Goal: Communication & Community: Share content

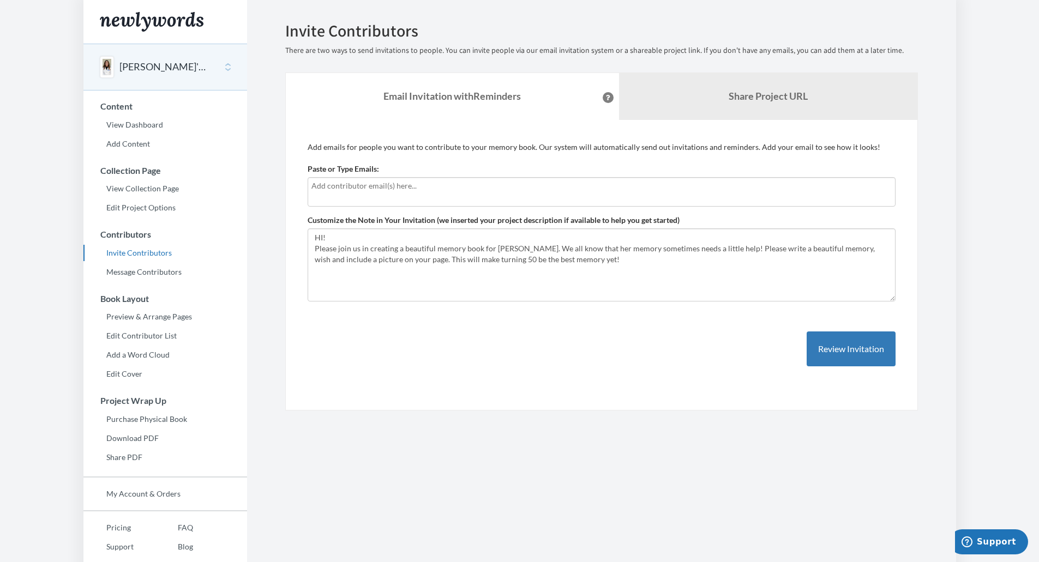
click at [352, 185] on input "text" at bounding box center [601, 186] width 580 height 12
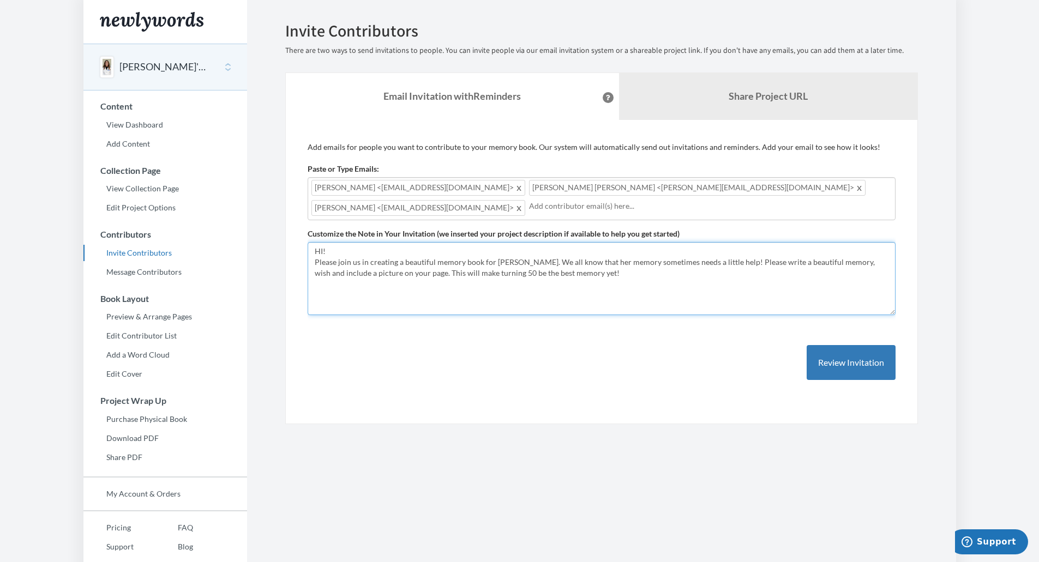
click at [554, 276] on textarea "HI! Please join us in creating a beautiful memory book for Keri. We all know th…" at bounding box center [602, 278] width 588 height 73
click at [699, 255] on textarea "HI! Please join us in creating a beautiful memory book for Keri. We all know th…" at bounding box center [602, 278] width 588 height 73
click at [560, 270] on textarea "HI! Please join us in creating a beautiful memory book for Keri. We all know th…" at bounding box center [602, 278] width 588 height 73
click at [563, 270] on textarea "HI! Please join us in creating a beautiful memory book for Keri. We all know th…" at bounding box center [602, 278] width 588 height 73
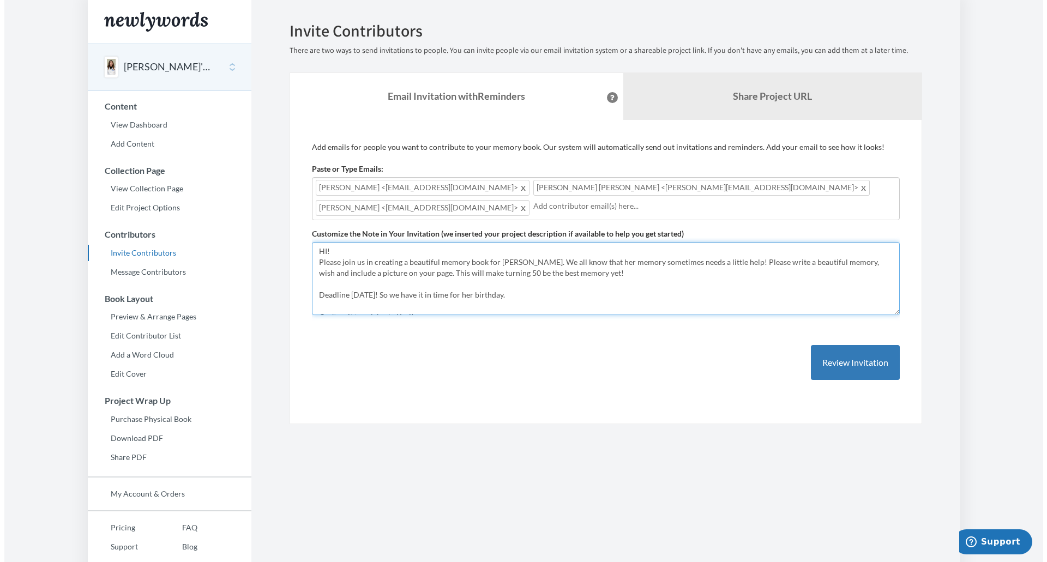
scroll to position [11, 0]
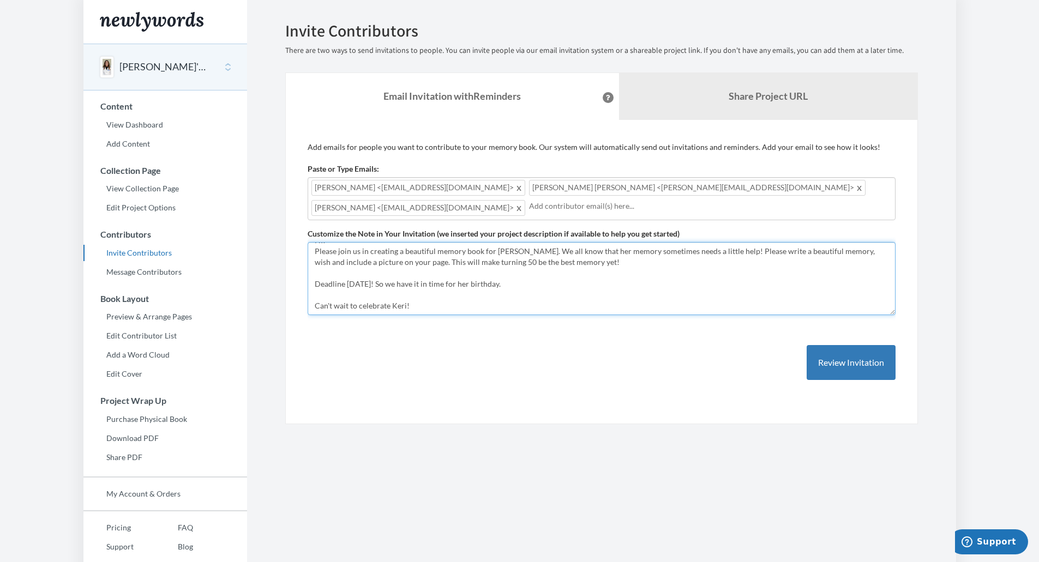
click at [416, 302] on textarea "HI! Please join us in creating a beautiful memory book for Keri. We all know th…" at bounding box center [602, 278] width 588 height 73
type textarea "HI! Please join us in creating a beautiful memory book for [PERSON_NAME]. We al…"
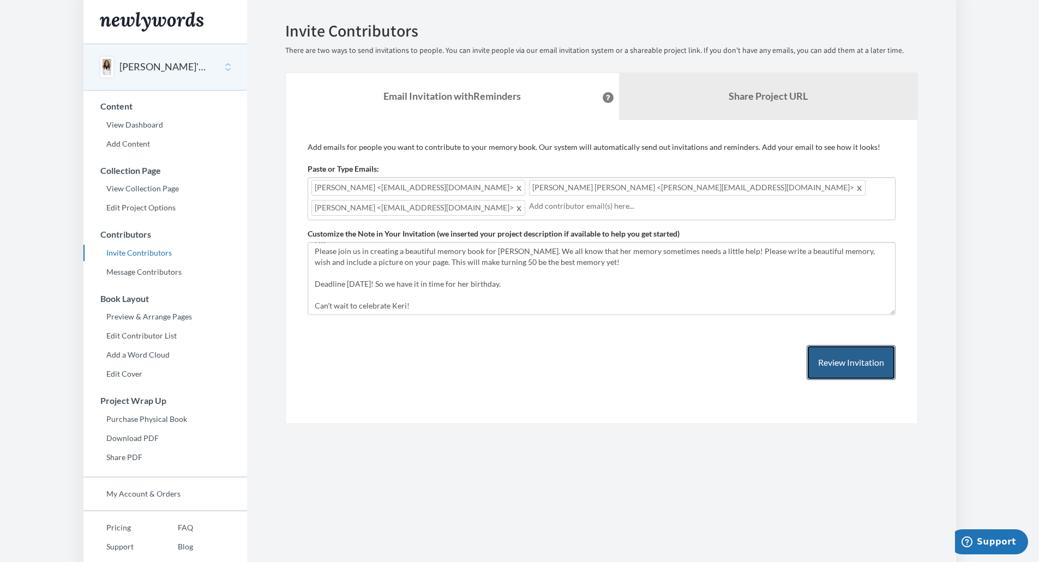
click at [828, 353] on button "Review Invitation" at bounding box center [851, 362] width 89 height 35
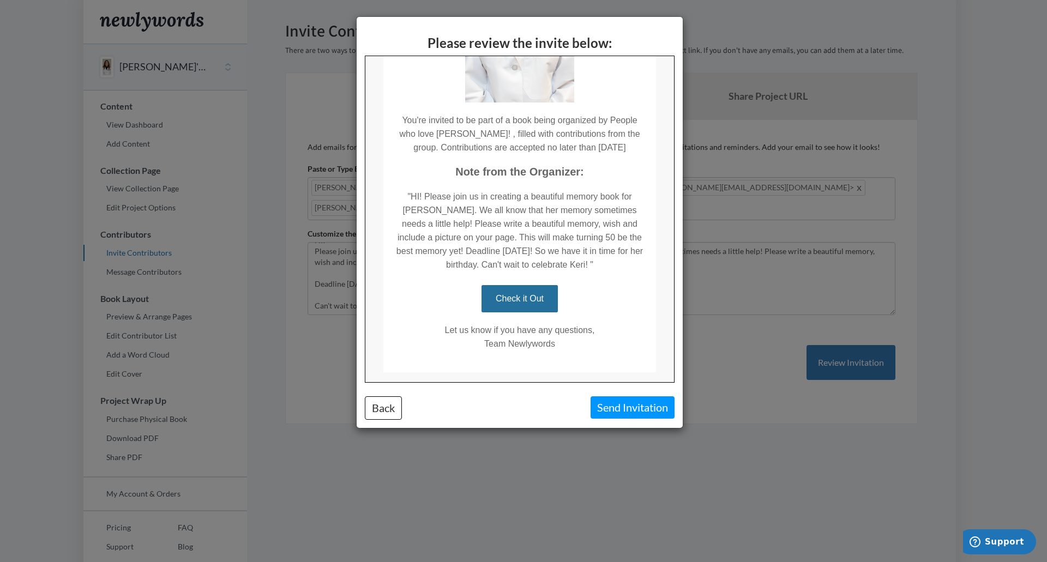
scroll to position [247, 0]
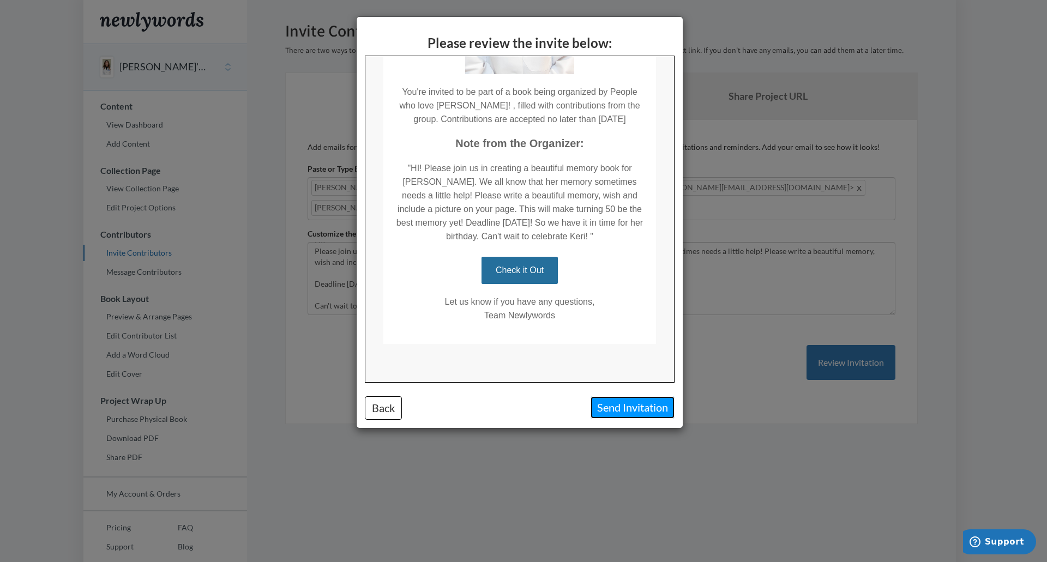
click at [613, 410] on button "Send Invitation" at bounding box center [633, 407] width 84 height 22
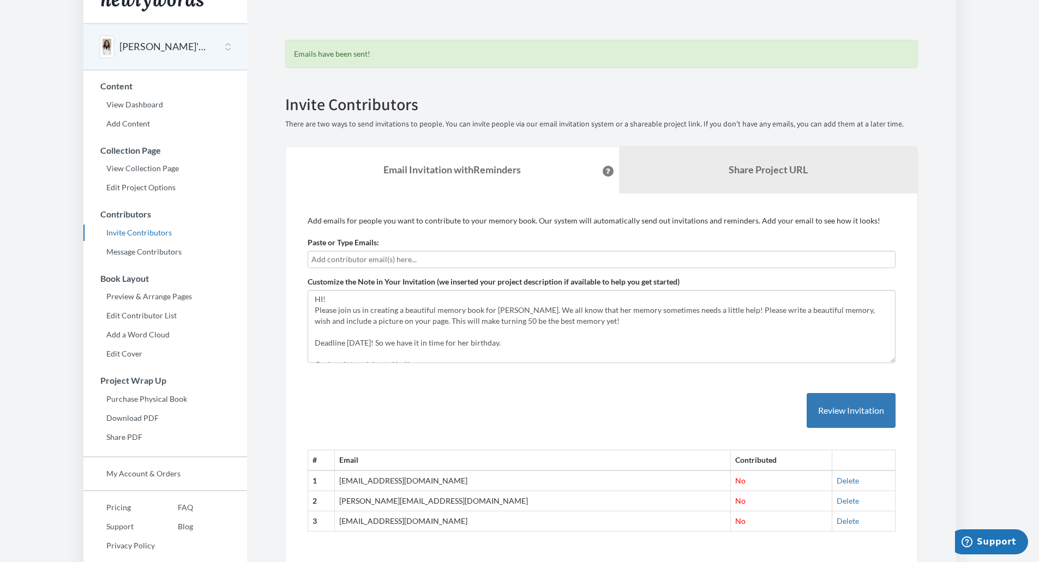
scroll to position [0, 0]
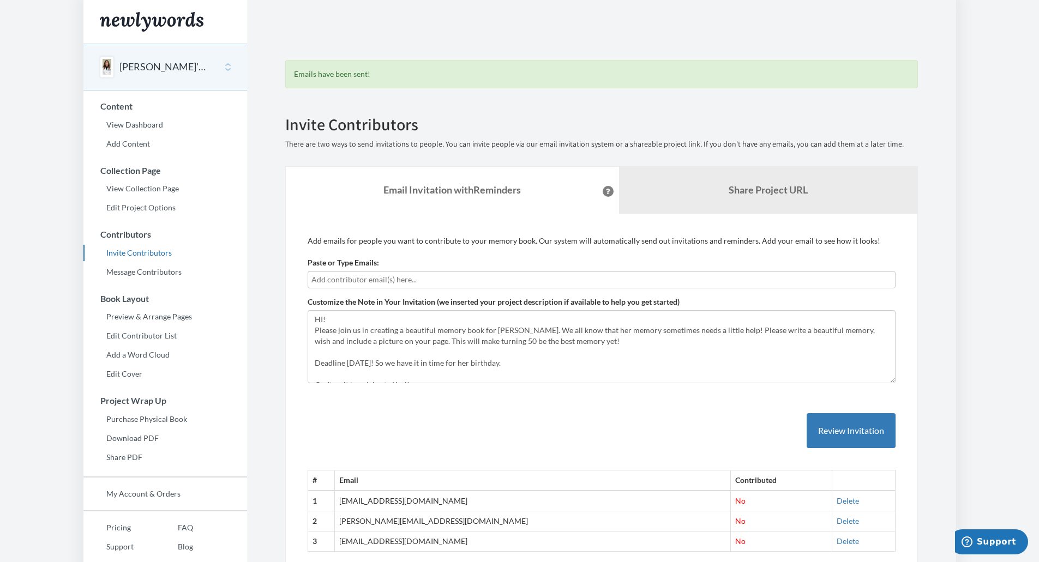
click at [383, 278] on input "text" at bounding box center [601, 280] width 580 height 12
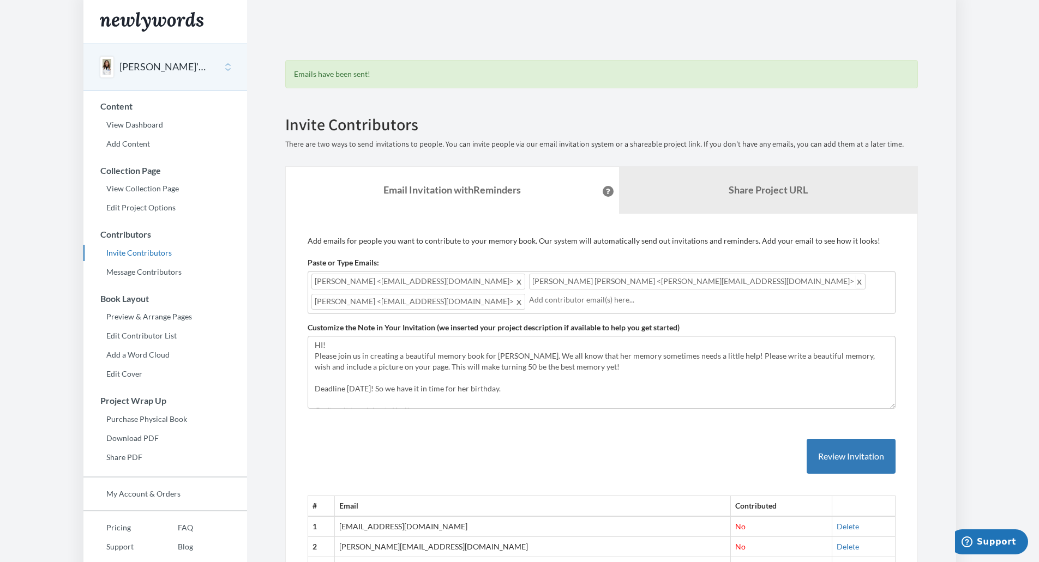
click at [856, 285] on span at bounding box center [860, 281] width 8 height 13
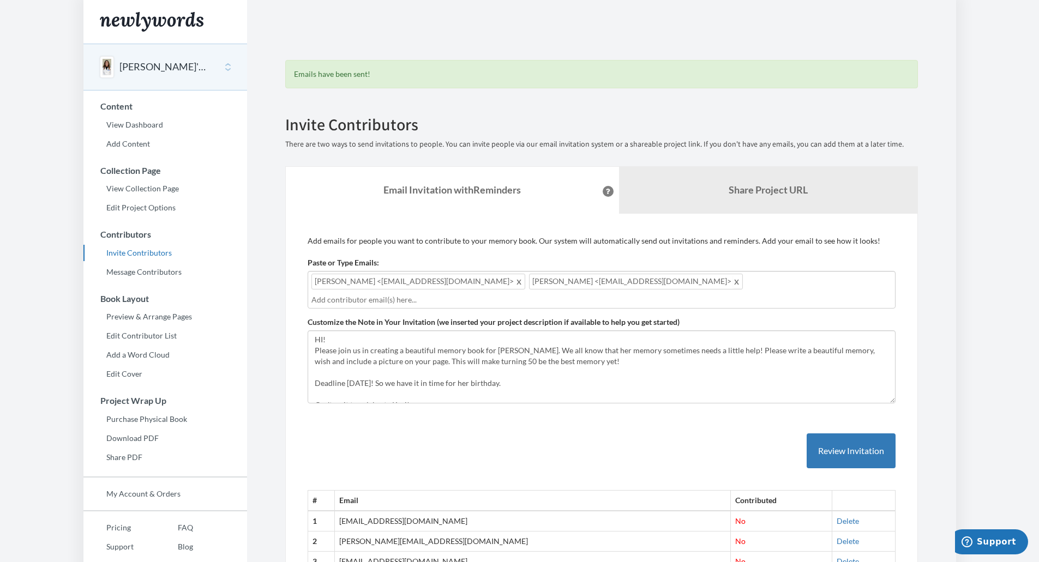
click at [733, 284] on span at bounding box center [737, 281] width 8 height 13
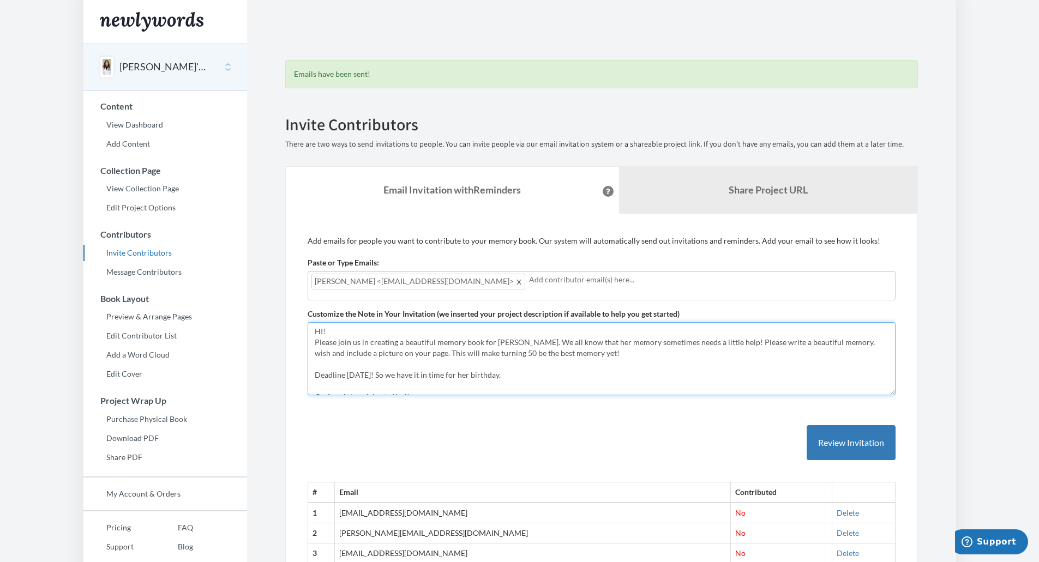
click at [575, 370] on textarea "HI! Please join us in creating a beautiful memory book for Keri. We all know th…" at bounding box center [602, 358] width 588 height 73
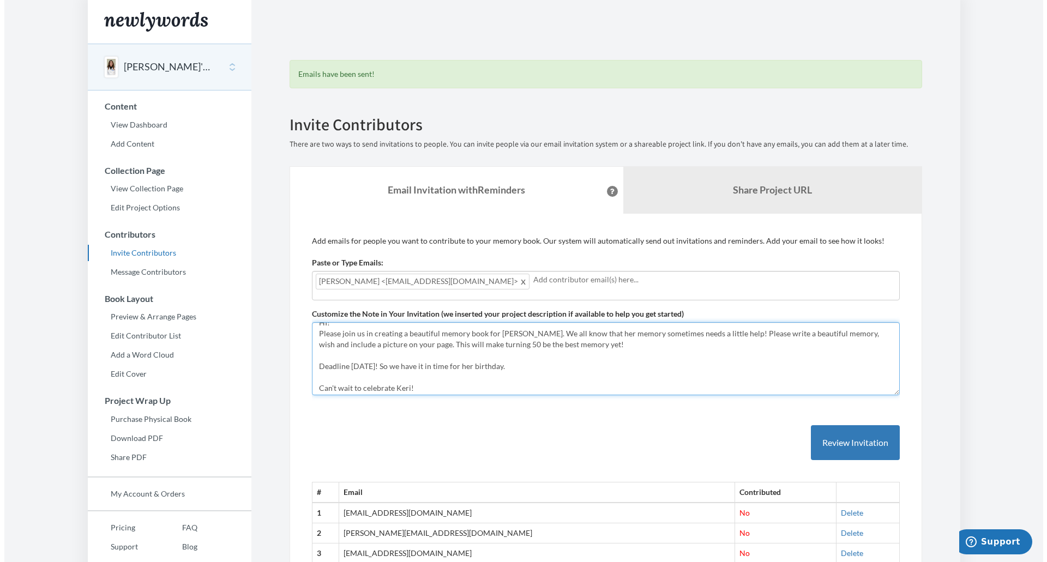
scroll to position [11, 0]
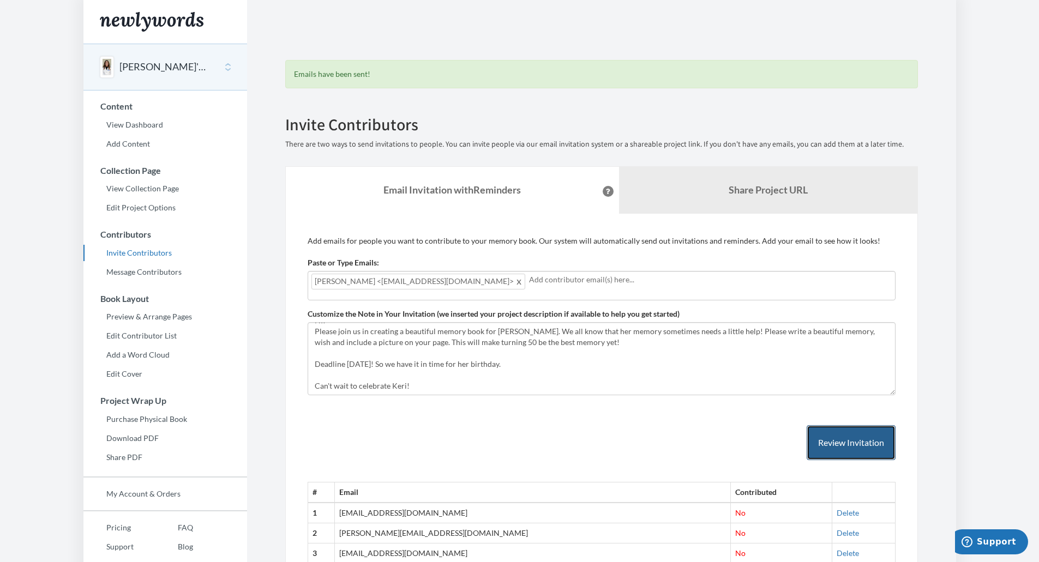
click at [838, 446] on button "Review Invitation" at bounding box center [851, 442] width 89 height 35
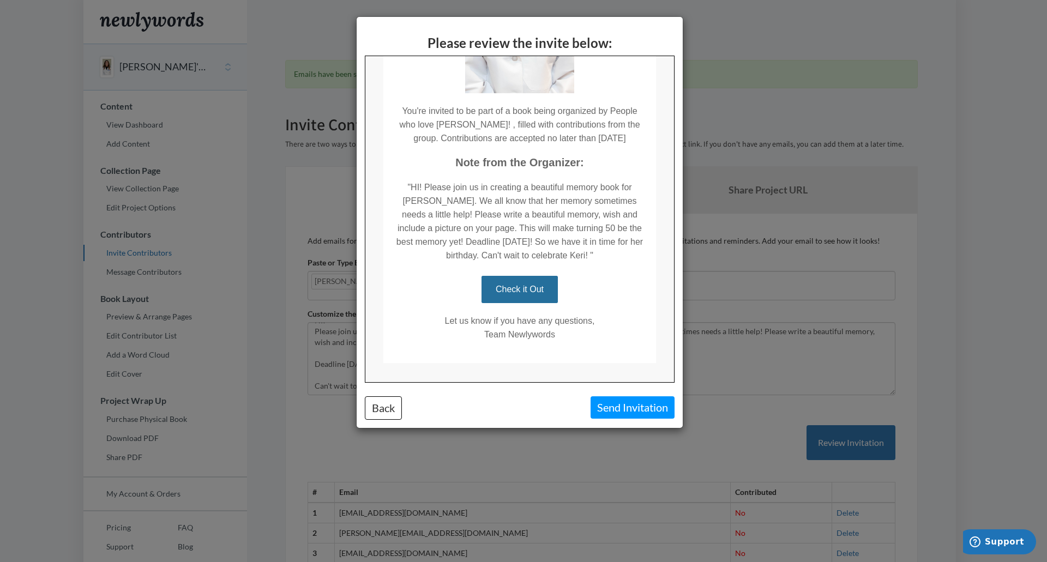
scroll to position [247, 0]
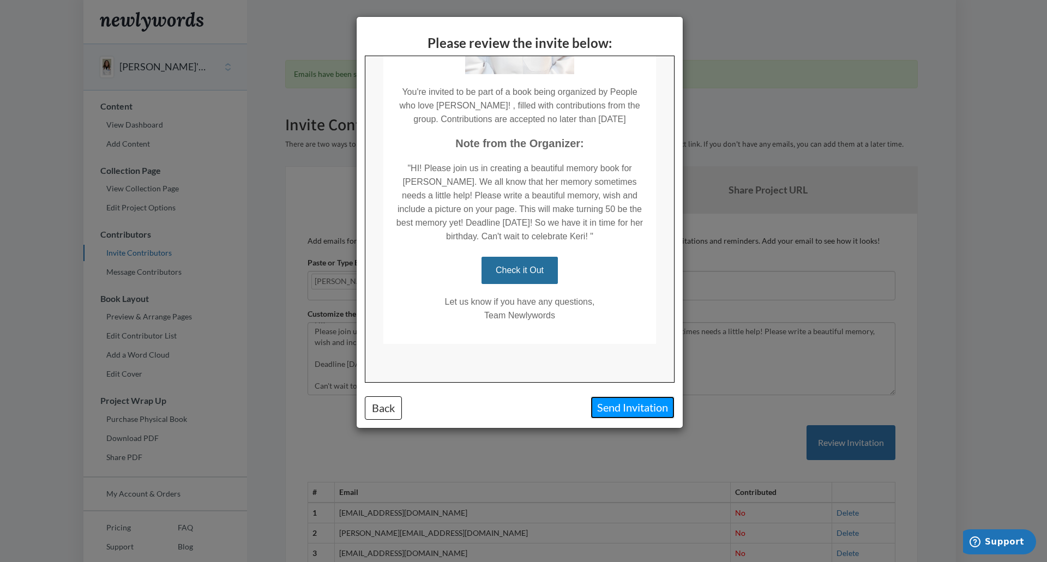
drag, startPoint x: 611, startPoint y: 411, endPoint x: 259, endPoint y: 47, distance: 506.8
click at [611, 411] on button "Send Invitation" at bounding box center [633, 407] width 84 height 22
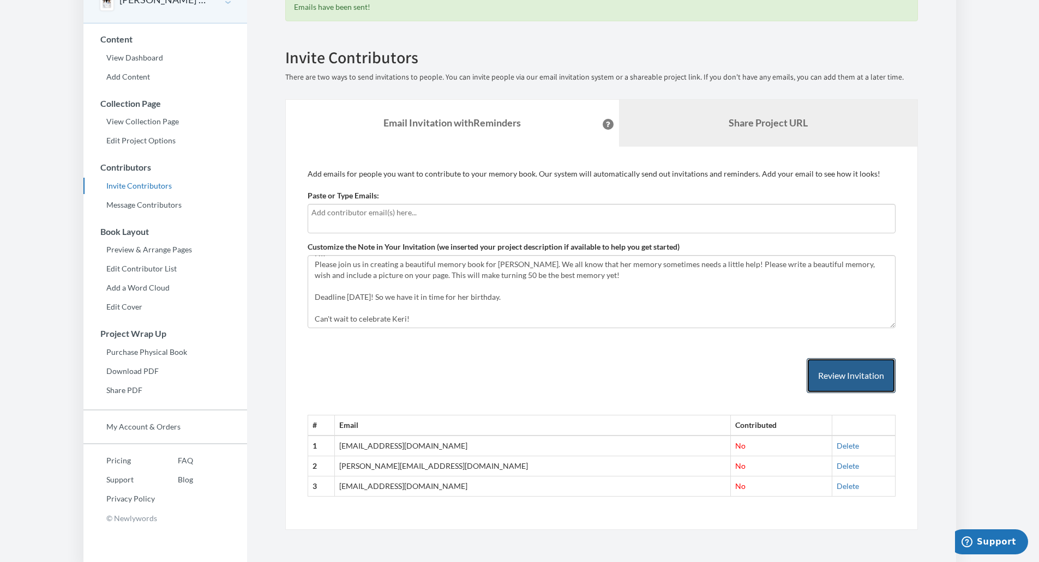
scroll to position [68, 0]
click at [495, 220] on div at bounding box center [602, 217] width 588 height 29
type input "[EMAIL_ADDRESS][PERSON_NAME][DOMAIN_NAME]"
click at [827, 380] on button "Review Invitation" at bounding box center [851, 375] width 89 height 35
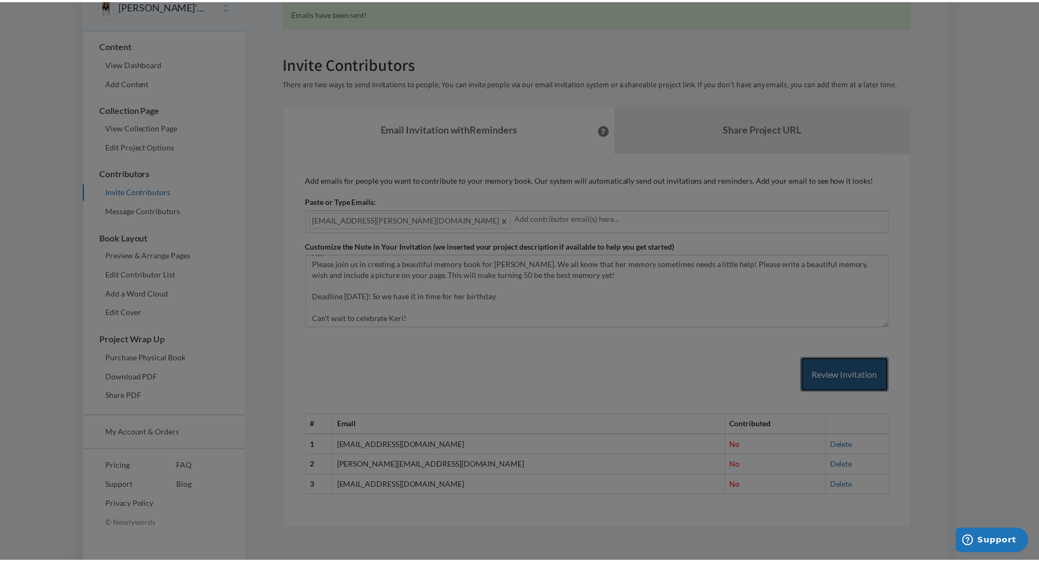
scroll to position [0, 0]
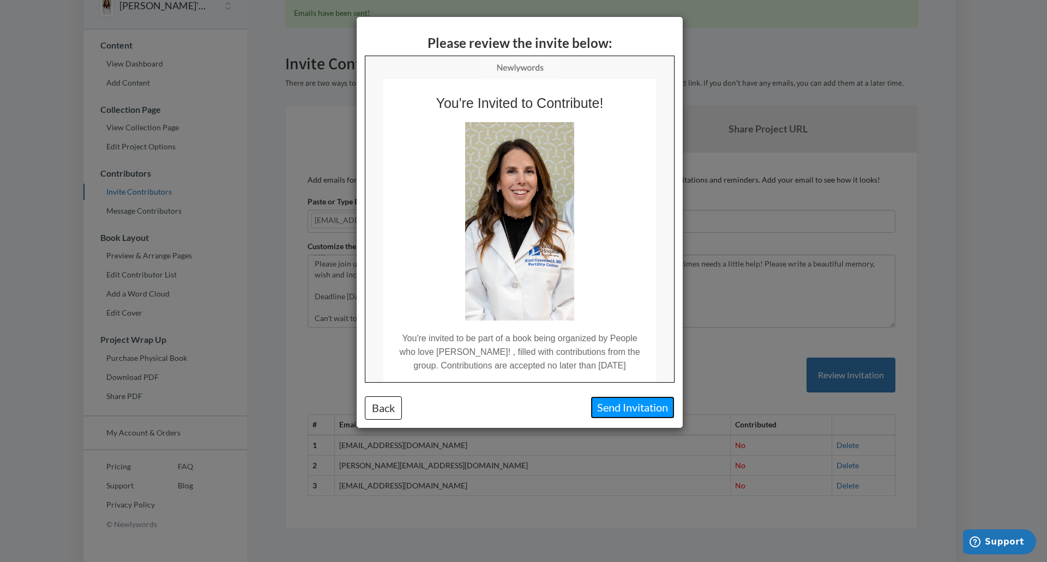
click at [658, 404] on button "Send Invitation" at bounding box center [633, 407] width 84 height 22
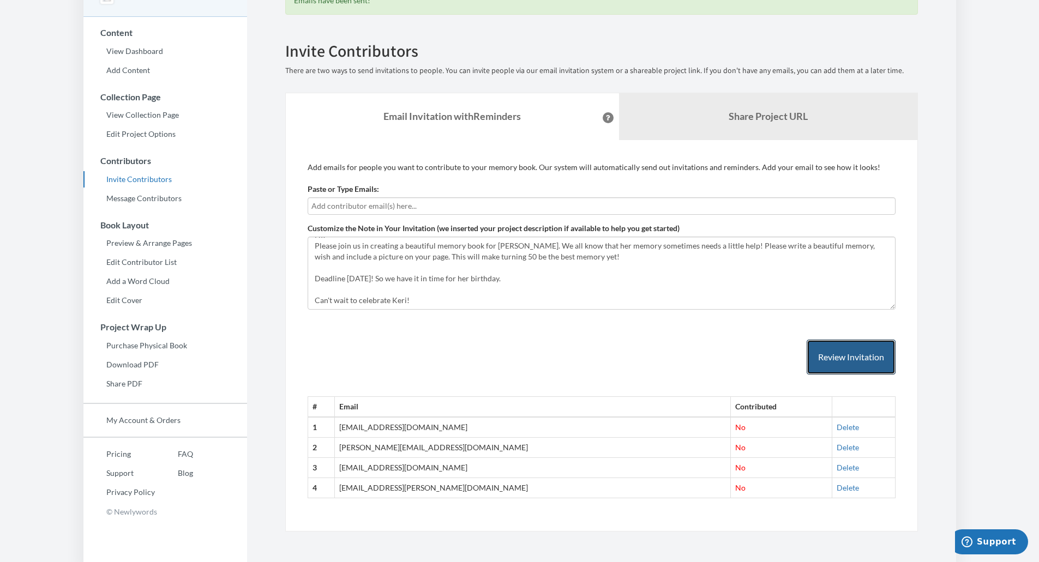
scroll to position [76, 0]
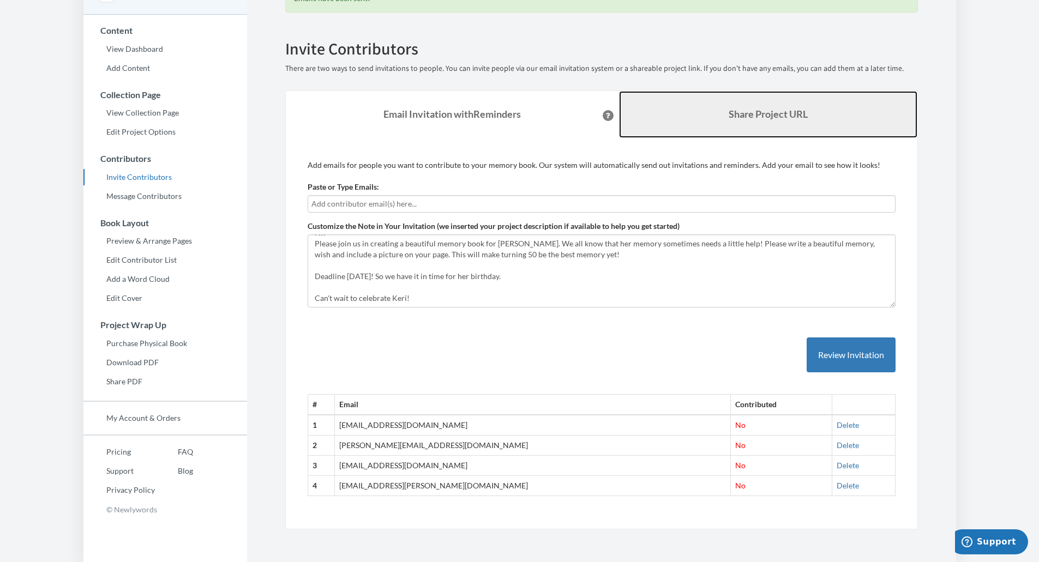
click at [753, 115] on b "Share Project URL" at bounding box center [768, 114] width 79 height 12
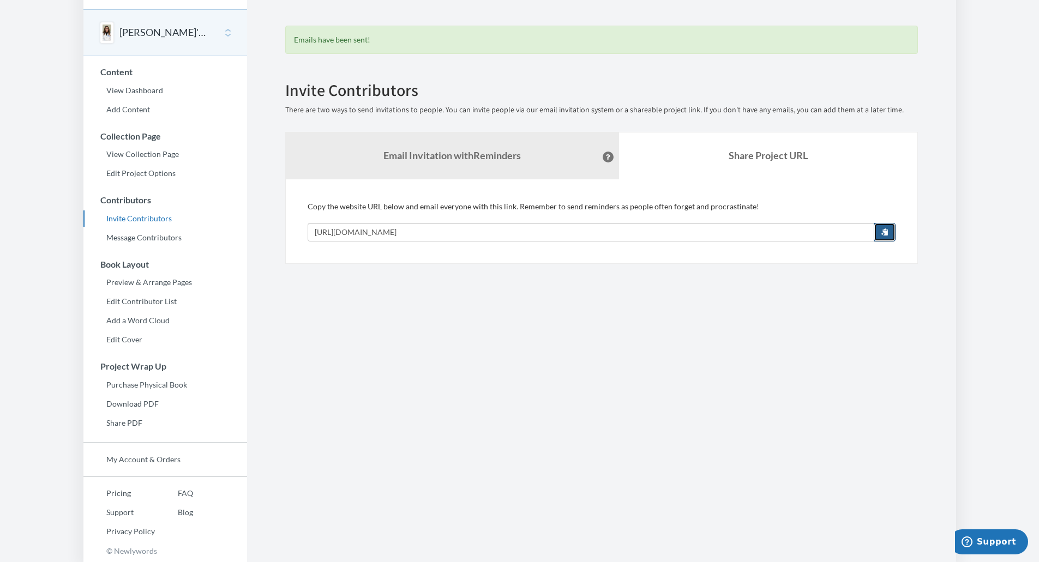
click at [883, 233] on span "button" at bounding box center [885, 232] width 8 height 8
click at [138, 90] on link "View Dashboard" at bounding box center [165, 90] width 164 height 16
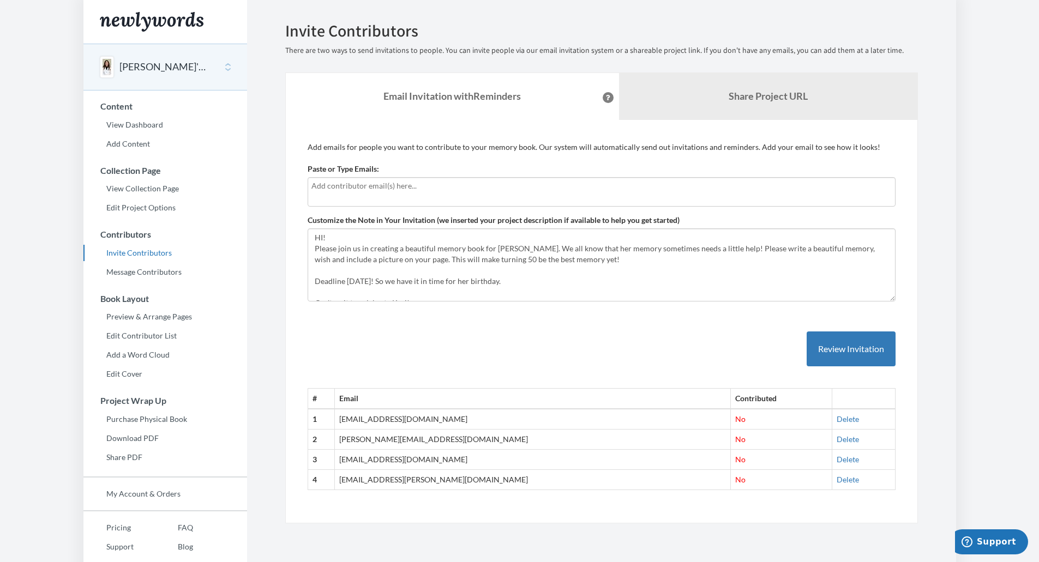
click at [411, 184] on input "text" at bounding box center [601, 186] width 580 height 12
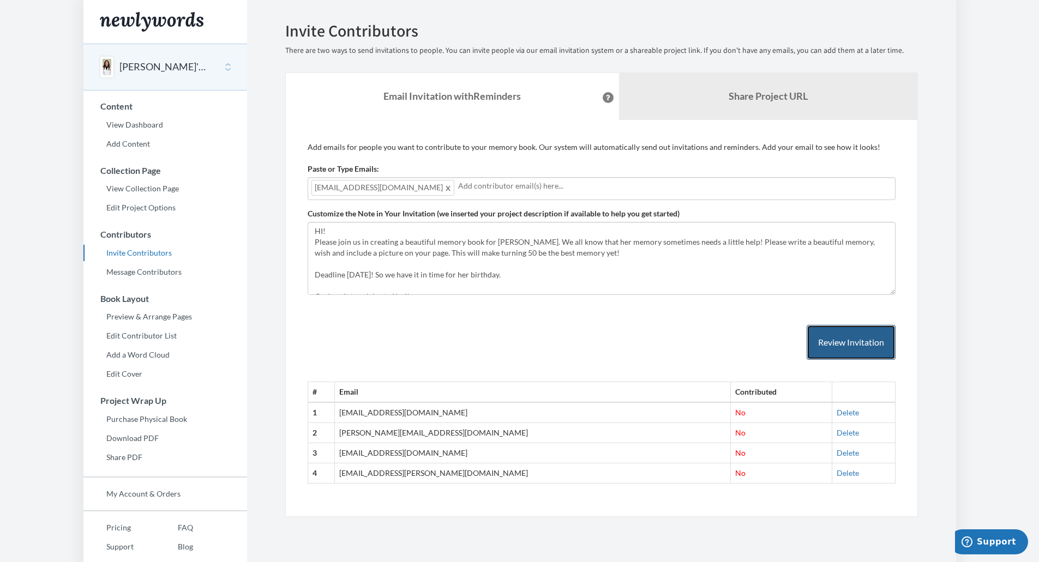
click at [837, 340] on button "Review Invitation" at bounding box center [851, 342] width 89 height 35
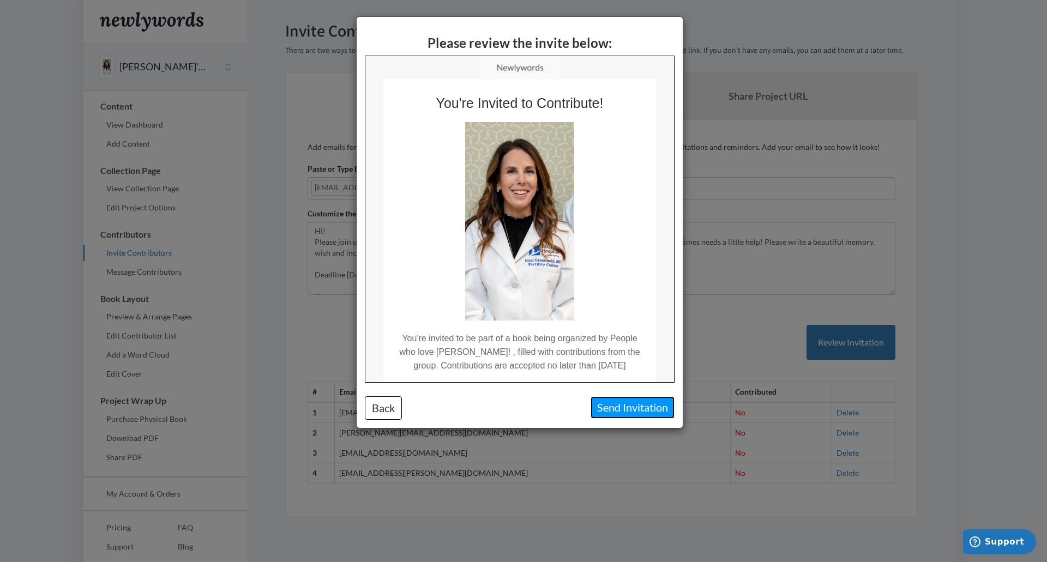
click at [648, 410] on button "Send Invitation" at bounding box center [633, 407] width 84 height 22
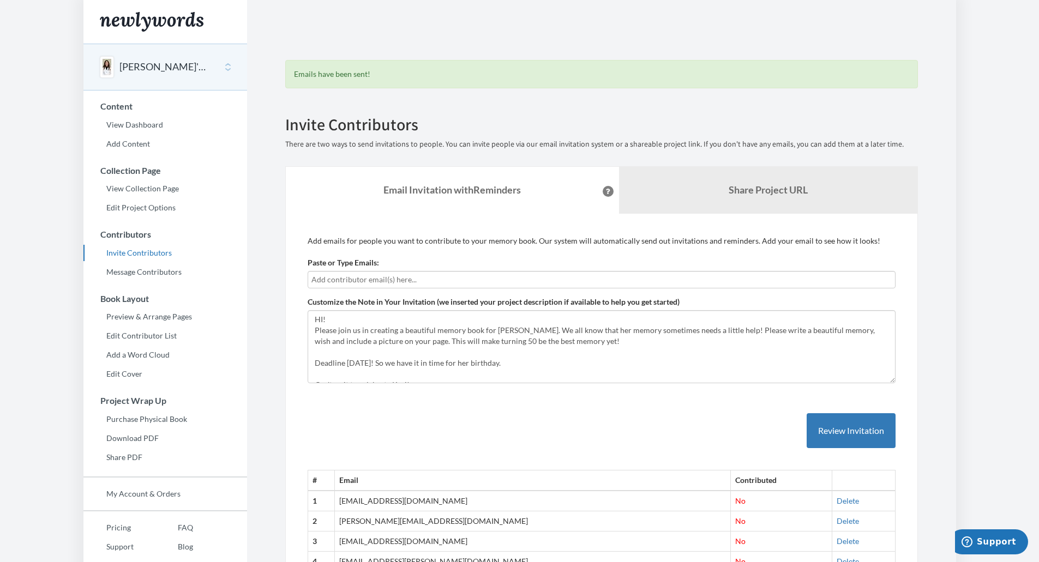
click at [359, 283] on input "text" at bounding box center [601, 280] width 580 height 12
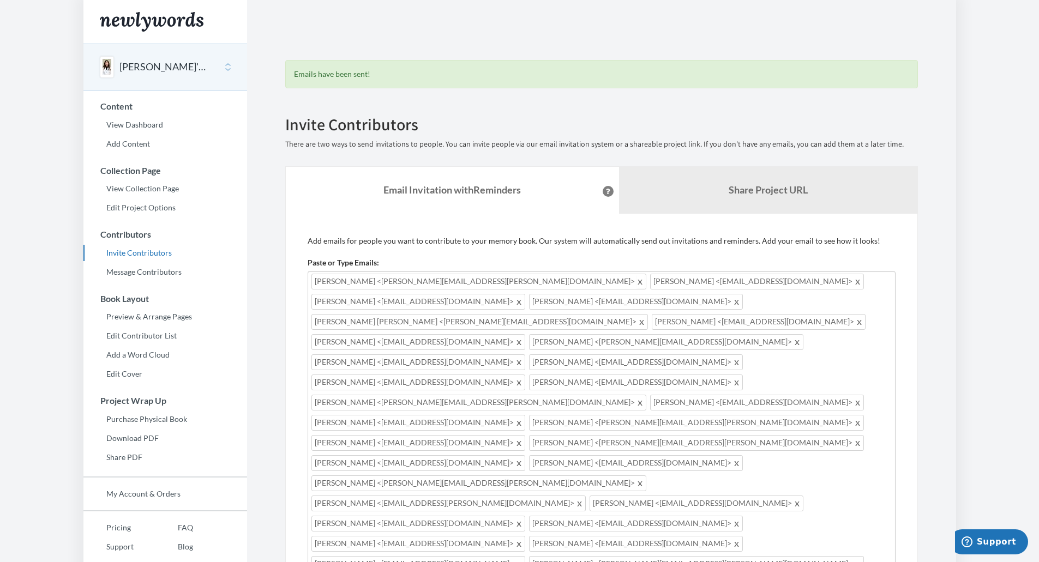
click at [636, 285] on span at bounding box center [640, 281] width 8 height 13
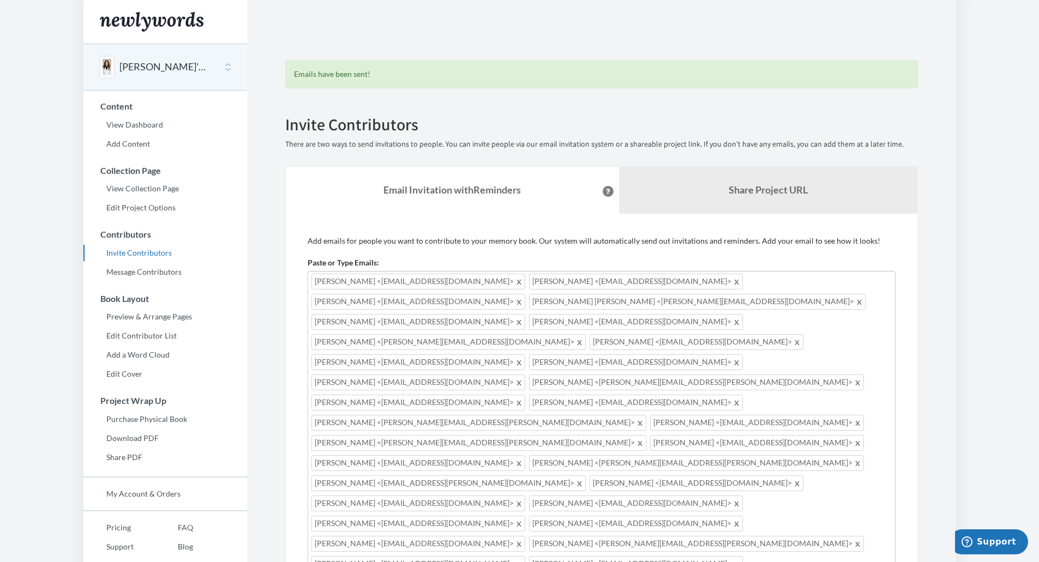
click at [515, 282] on span at bounding box center [519, 281] width 8 height 13
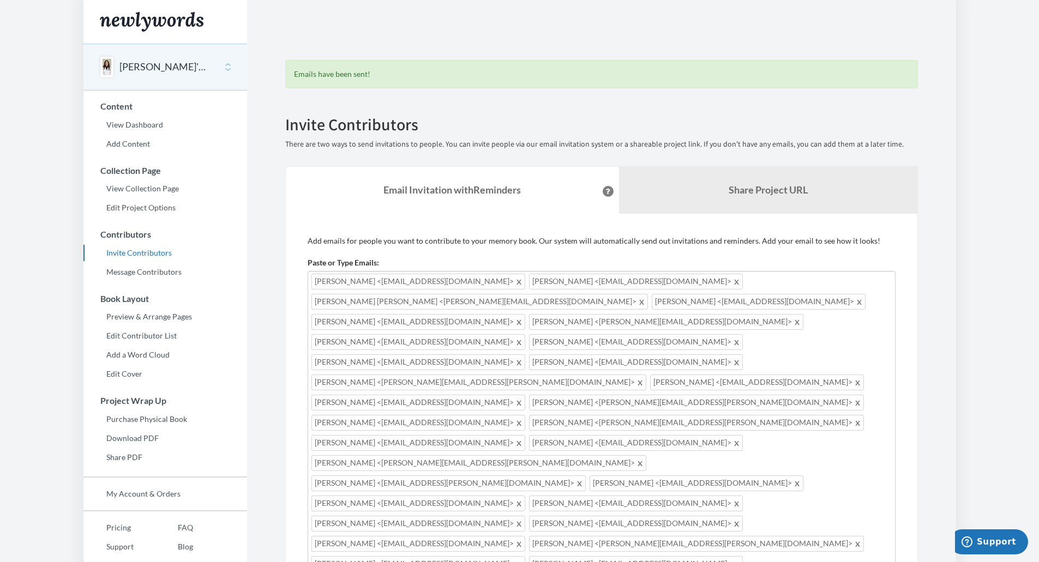
click at [646, 295] on span at bounding box center [642, 301] width 8 height 13
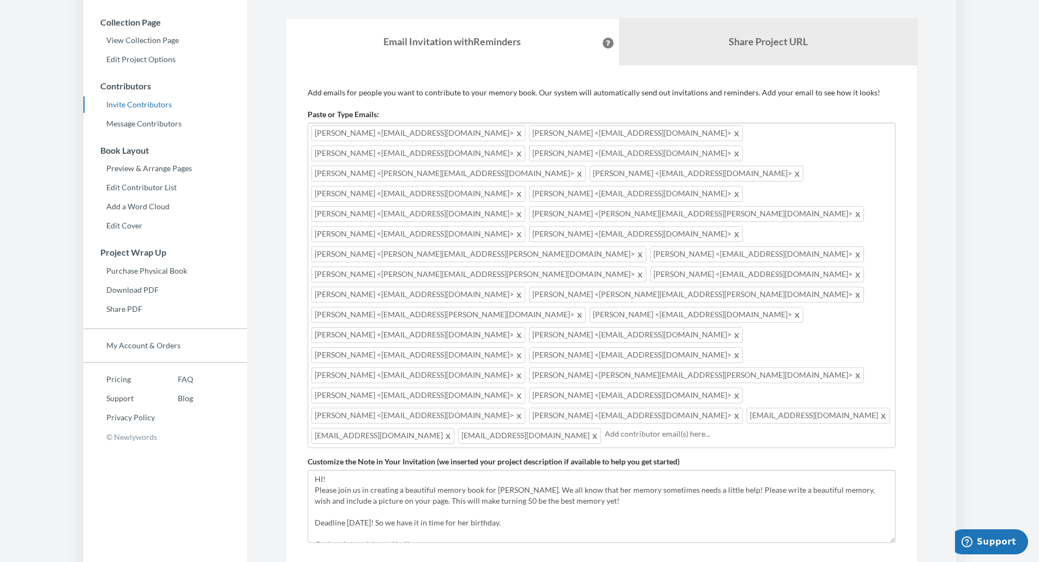
scroll to position [164, 0]
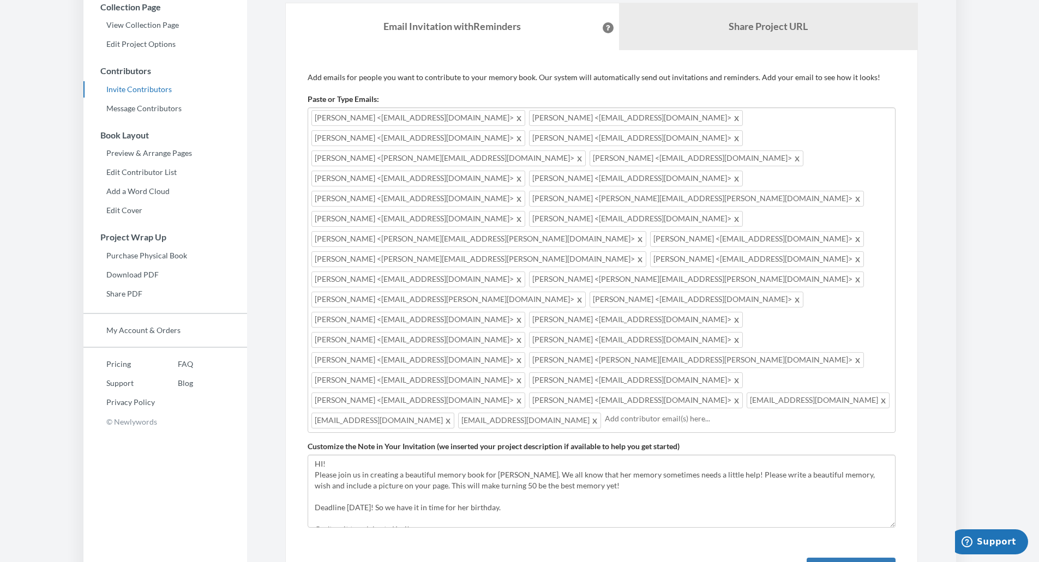
click at [741, 212] on span at bounding box center [737, 218] width 8 height 13
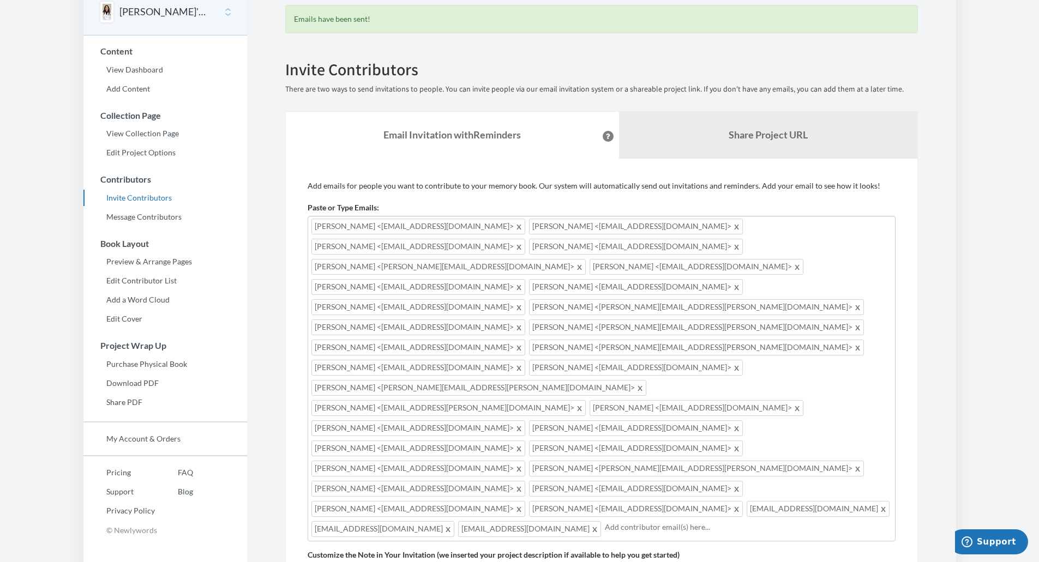
scroll to position [31, 0]
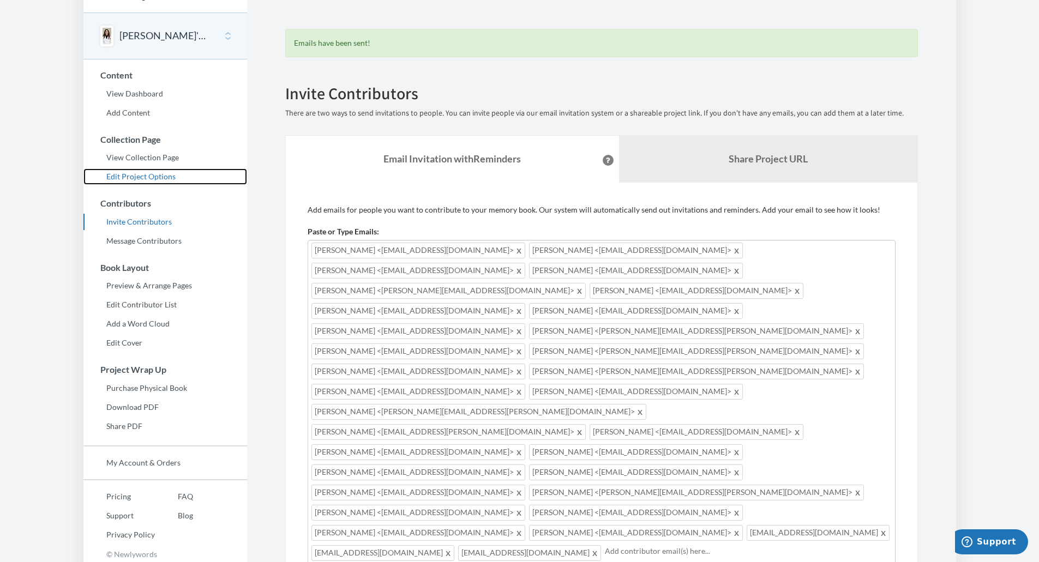
click at [166, 174] on link "Edit Project Options" at bounding box center [165, 177] width 164 height 16
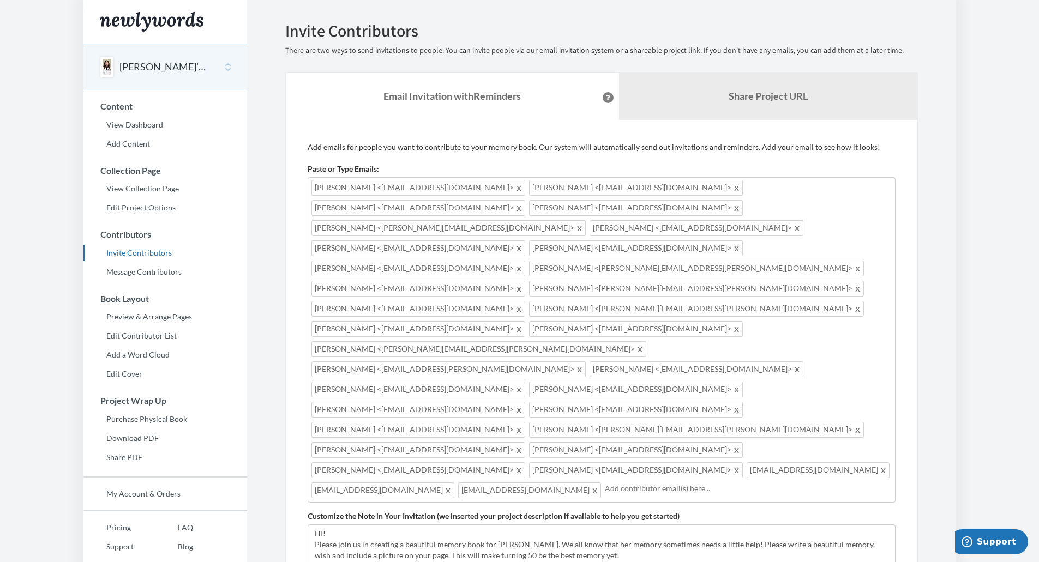
click at [171, 67] on button "[PERSON_NAME]'s 50th Birthday Memory book" at bounding box center [163, 67] width 88 height 14
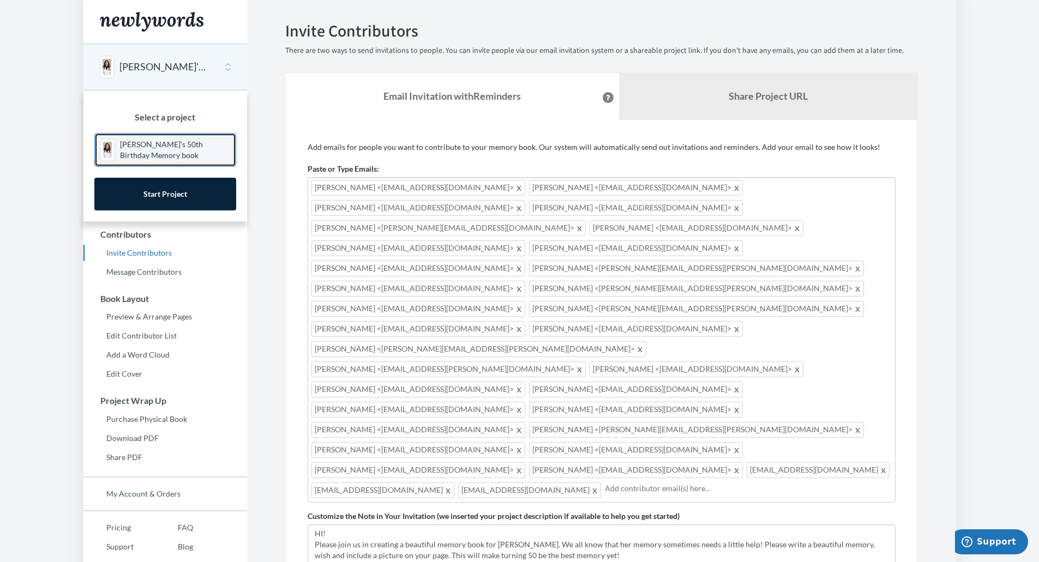
click at [203, 145] on p "[PERSON_NAME]'s 50th Birthday Memory book" at bounding box center [175, 150] width 110 height 22
click at [203, 144] on p "[PERSON_NAME]'s 50th Birthday Memory book" at bounding box center [175, 150] width 110 height 22
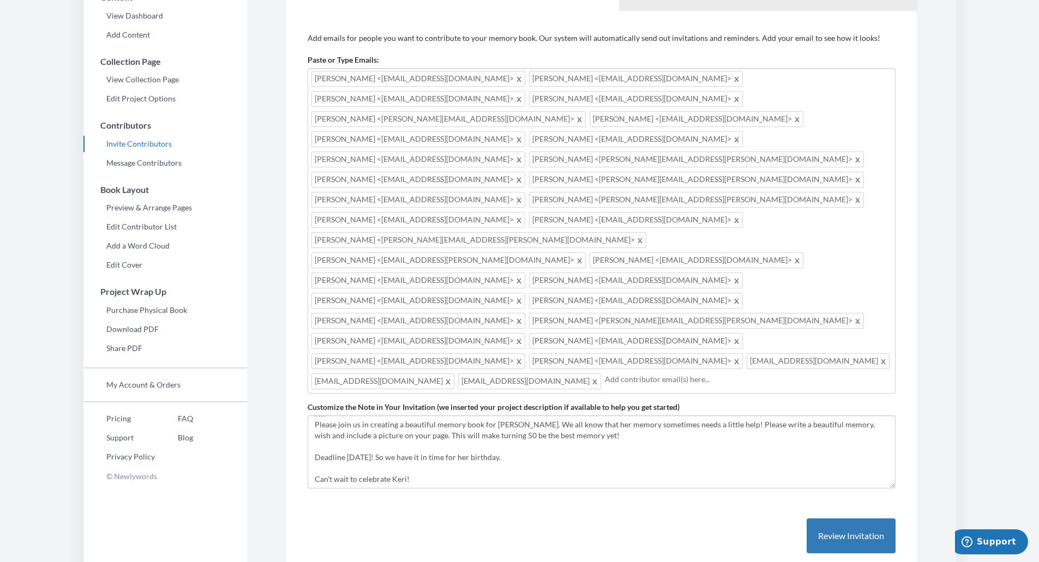
scroll to position [164, 0]
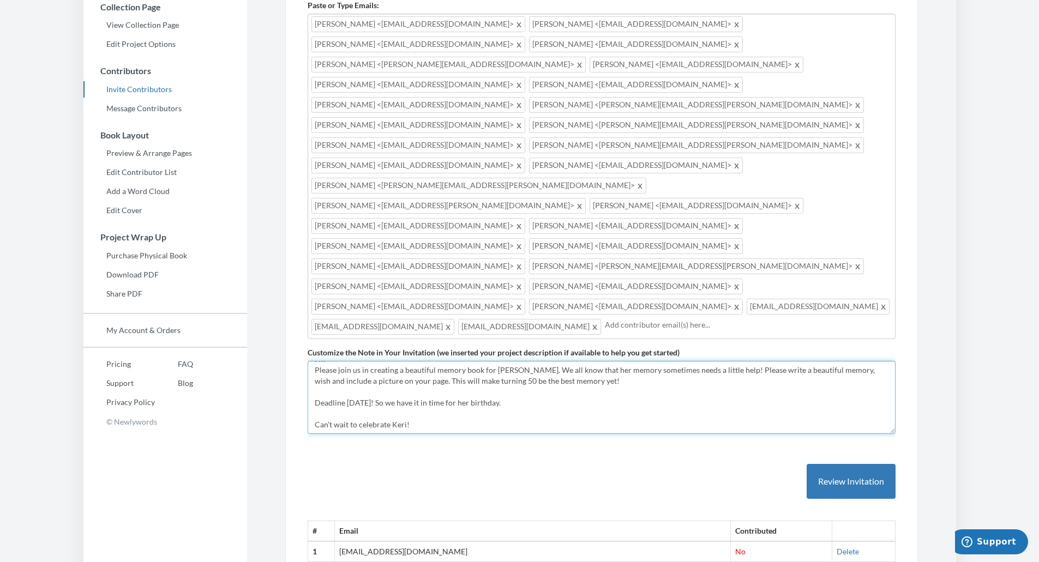
click at [449, 361] on textarea "HI! Please join us in creating a beautiful memory book for [PERSON_NAME]. We al…" at bounding box center [602, 397] width 588 height 73
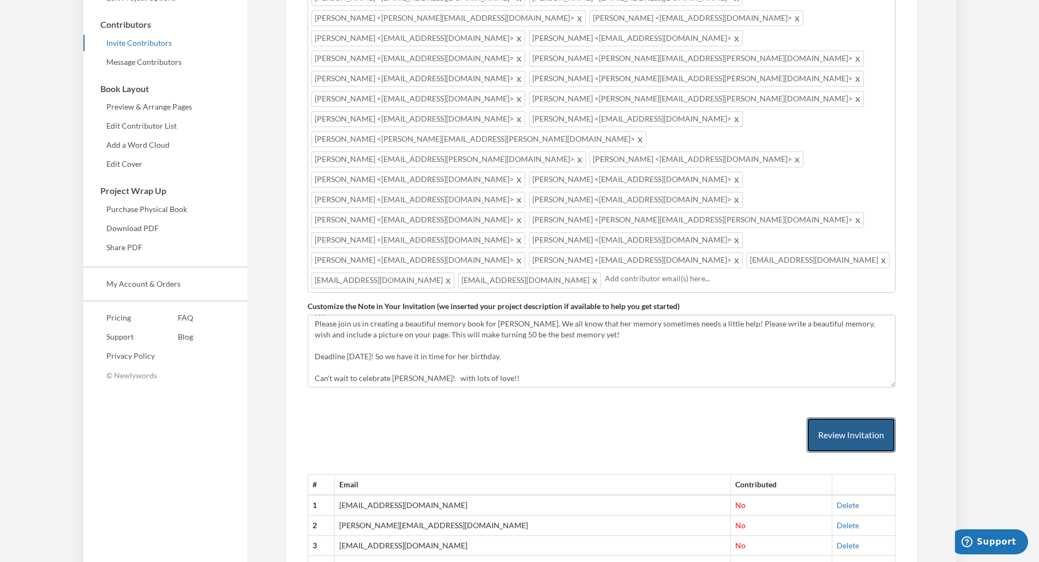
click at [843, 418] on button "Review Invitation" at bounding box center [851, 435] width 89 height 35
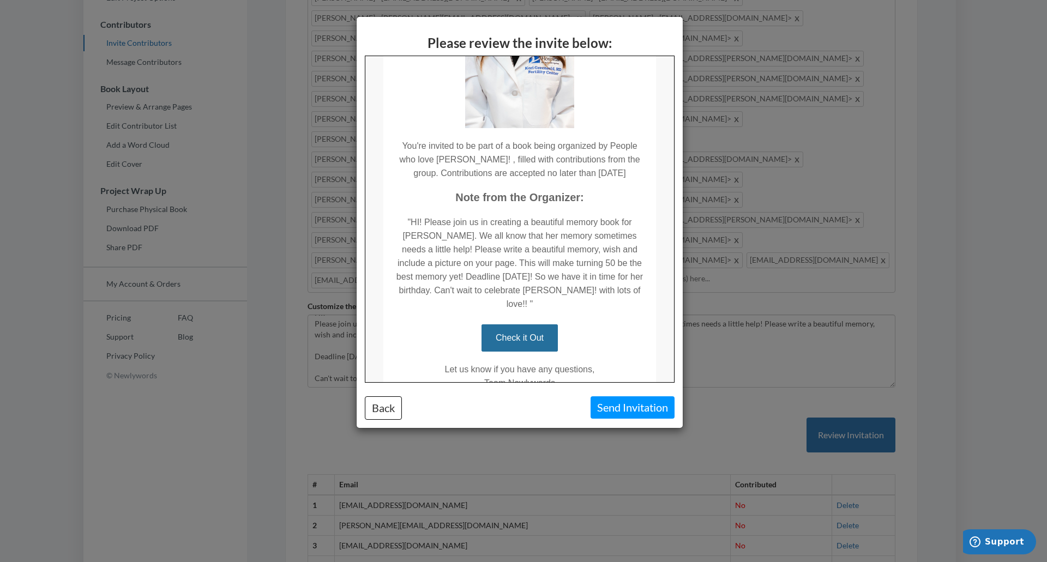
scroll to position [218, 0]
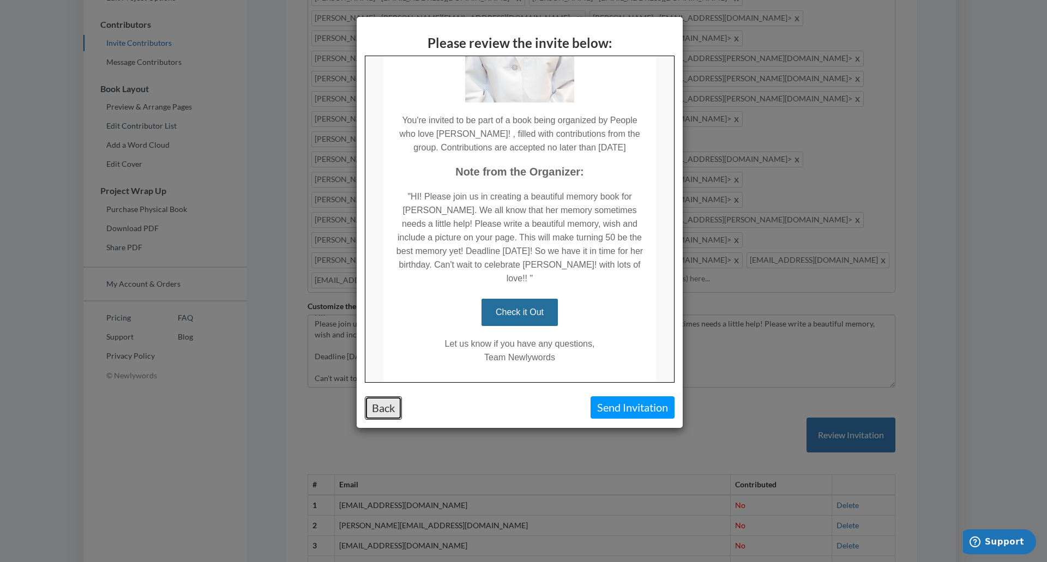
click at [389, 405] on button "Back" at bounding box center [383, 407] width 37 height 23
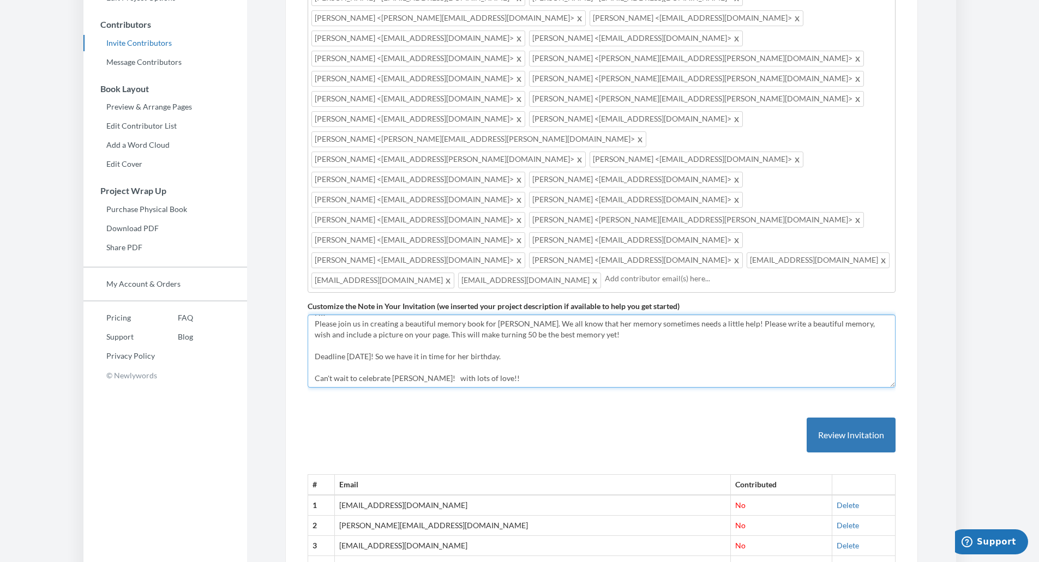
scroll to position [0, 0]
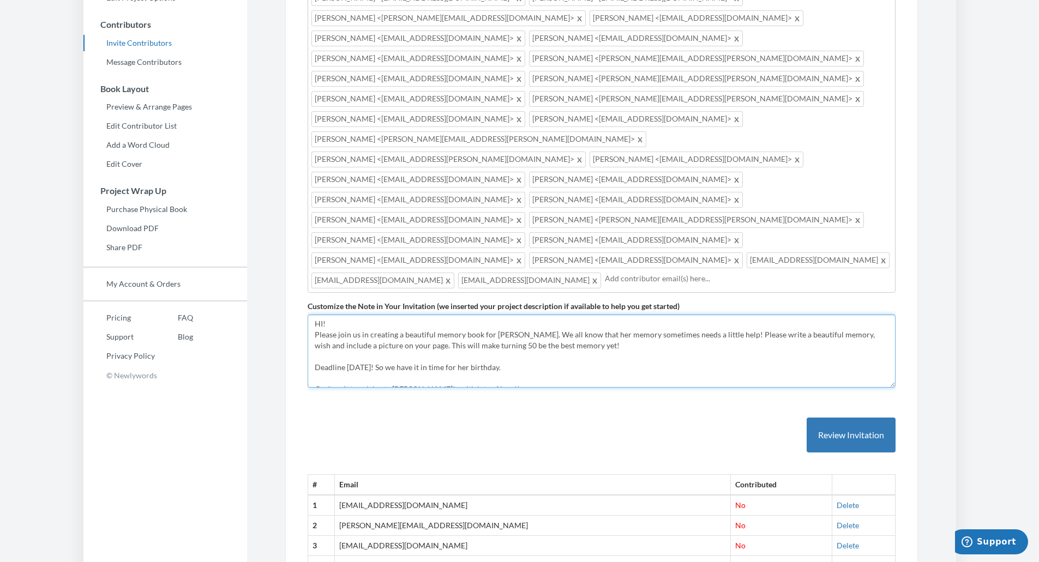
drag, startPoint x: 462, startPoint y: 223, endPoint x: 410, endPoint y: 235, distance: 53.2
click at [408, 315] on textarea "HI! Please join us in creating a beautiful memory book for [PERSON_NAME]. We al…" at bounding box center [602, 351] width 588 height 73
click at [452, 315] on textarea "HI! Please join us in creating a beautiful memory book for [PERSON_NAME]. We al…" at bounding box center [602, 351] width 588 height 73
click at [453, 315] on textarea "HI! Please join us in creating a beautiful memory book for [PERSON_NAME]. We al…" at bounding box center [602, 351] width 588 height 73
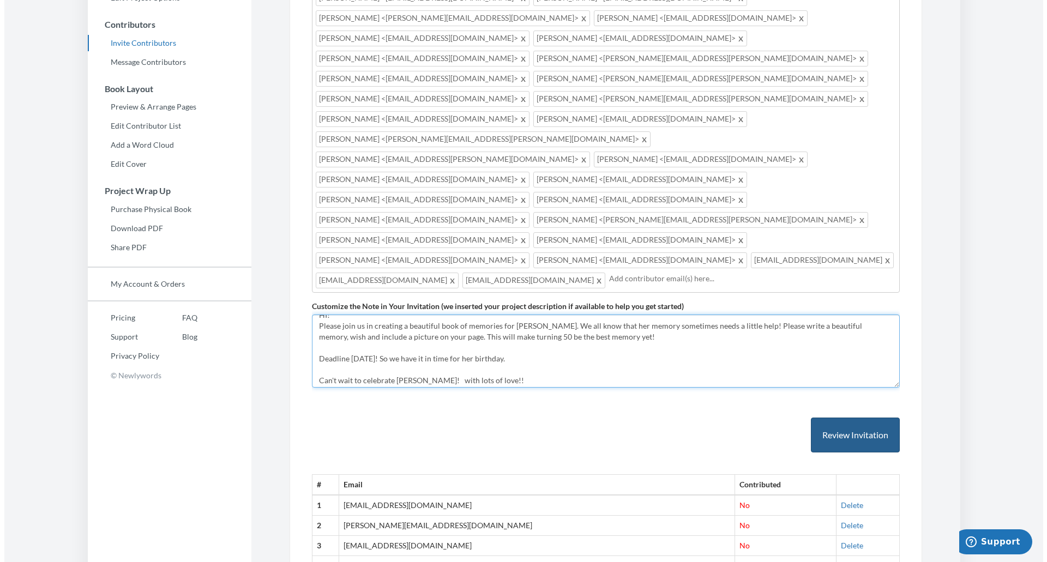
scroll to position [11, 0]
type textarea "HI! Please join us in creating a beautiful book of memories for Keri. We all kn…"
click at [842, 418] on button "Review Invitation" at bounding box center [851, 435] width 89 height 35
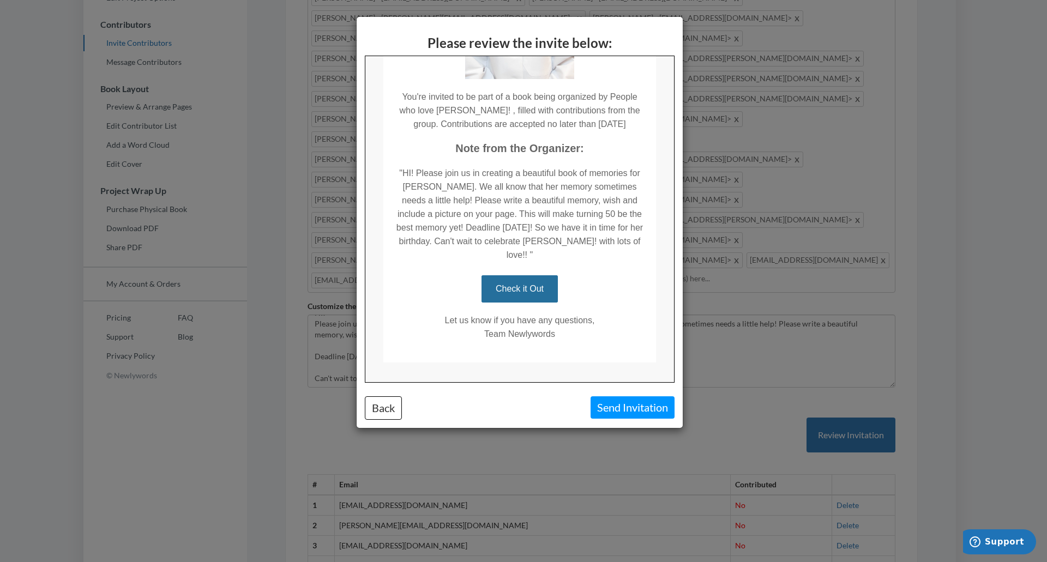
scroll to position [247, 0]
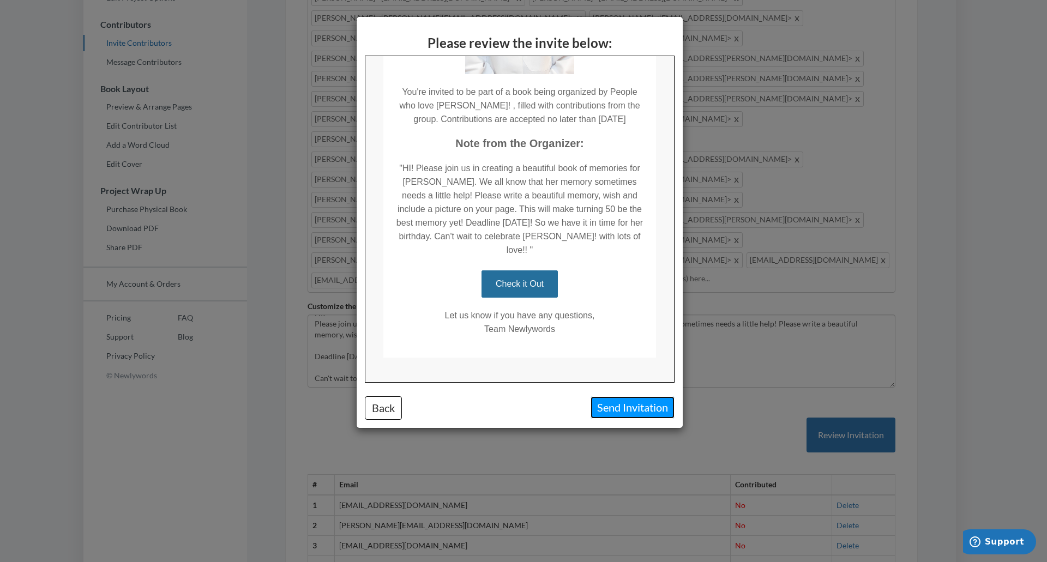
click at [622, 404] on button "Send Invitation" at bounding box center [633, 407] width 84 height 22
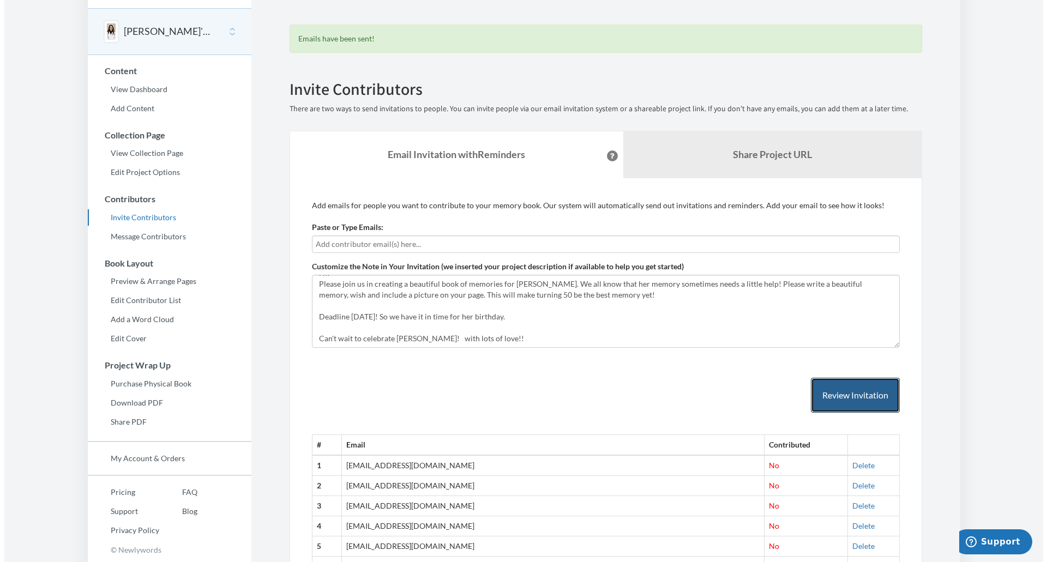
scroll to position [33, 0]
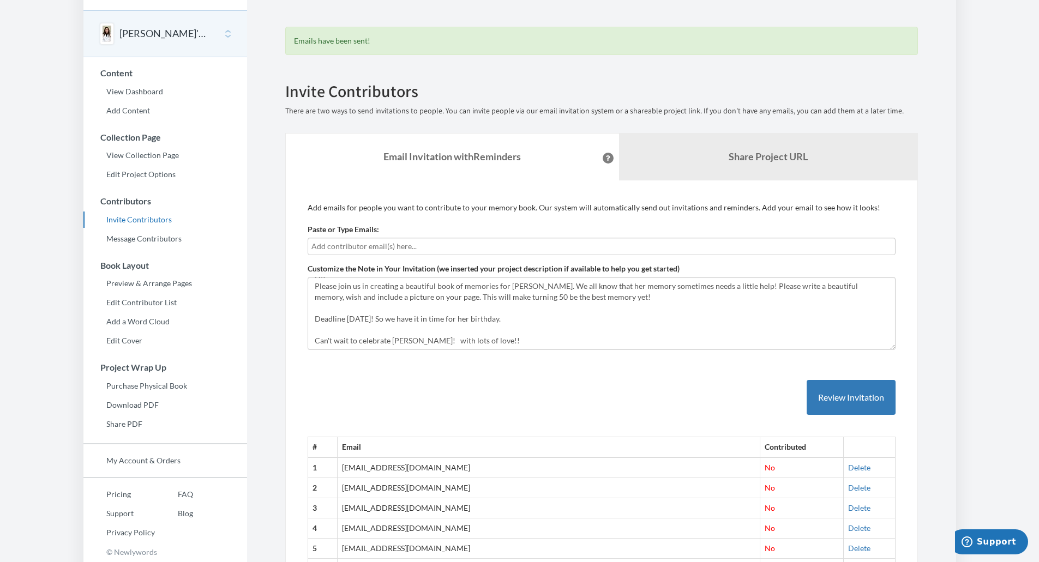
click at [357, 244] on input "text" at bounding box center [601, 247] width 580 height 12
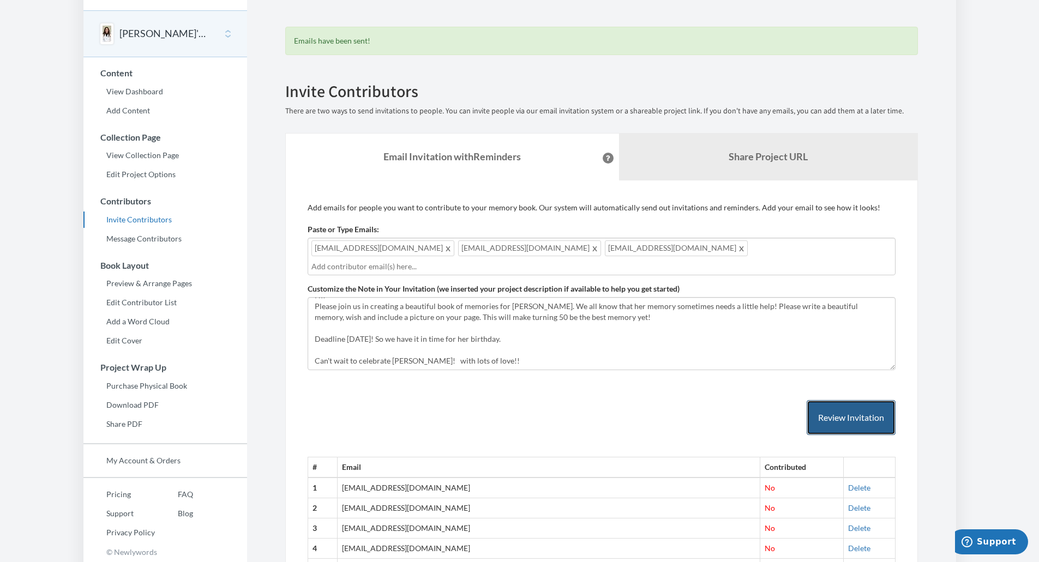
click at [845, 405] on button "Review Invitation" at bounding box center [851, 417] width 89 height 35
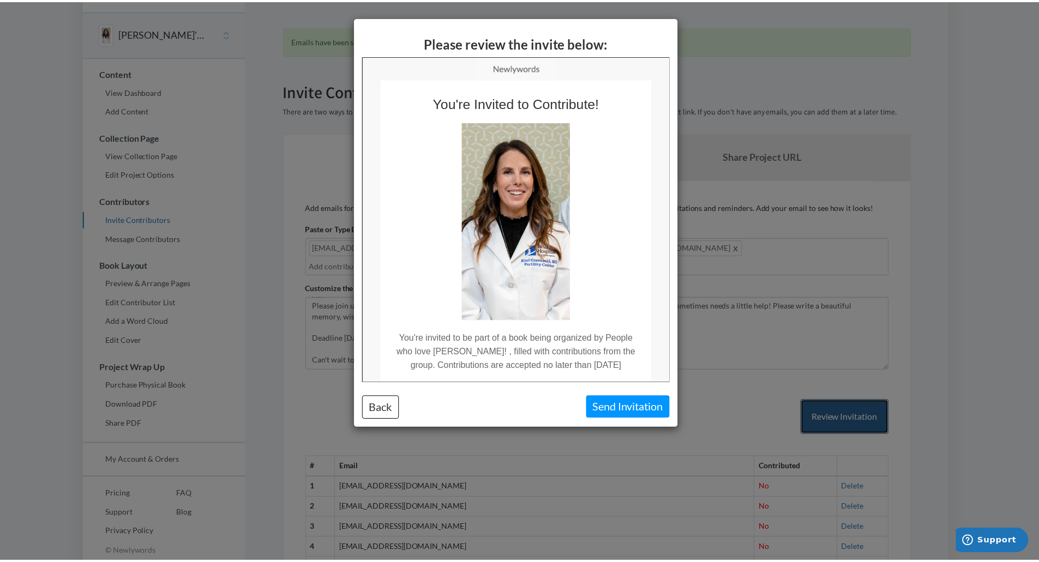
scroll to position [0, 0]
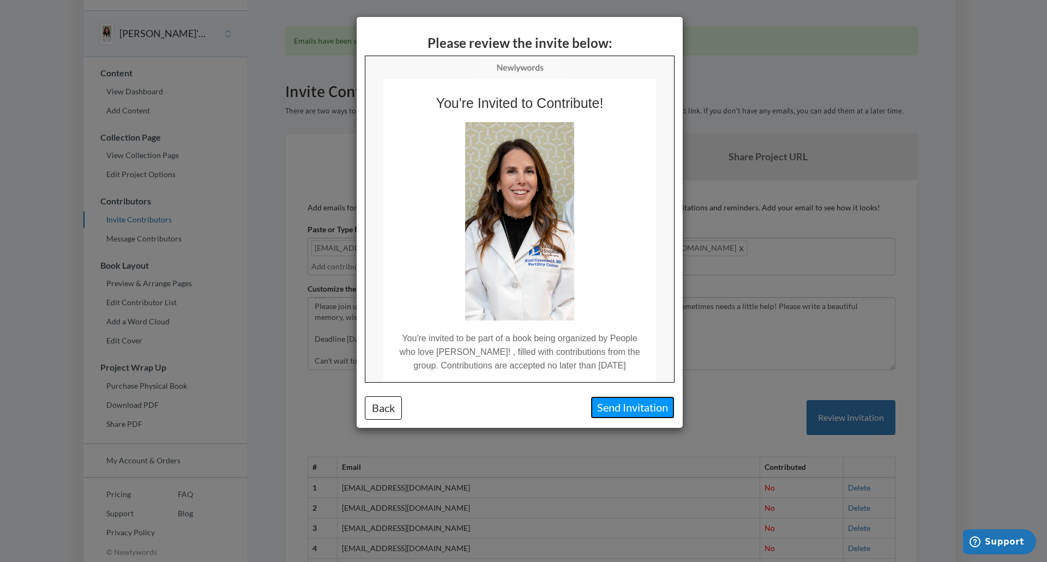
click at [628, 413] on button "Send Invitation" at bounding box center [633, 407] width 84 height 22
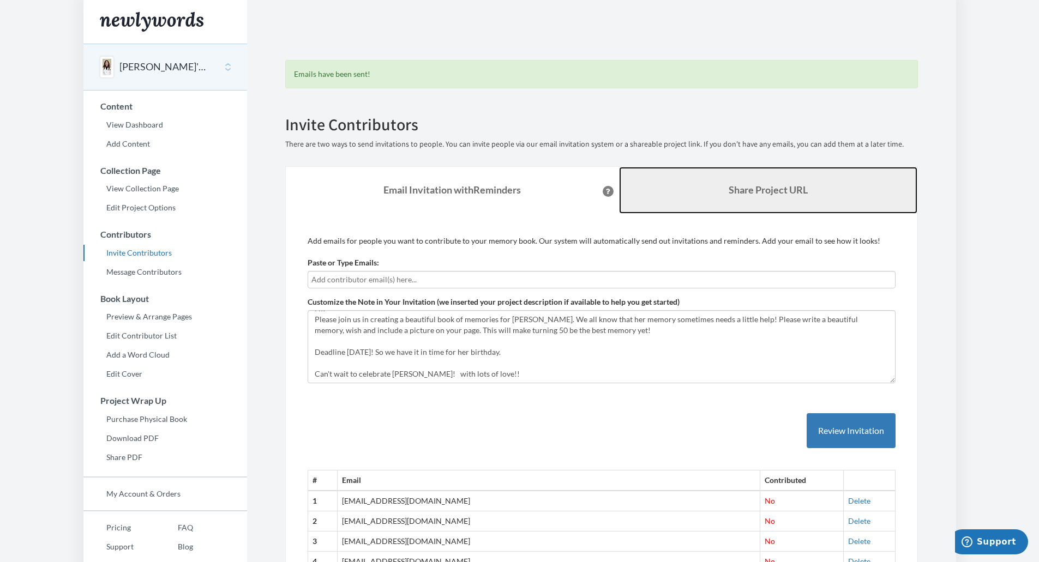
click at [797, 195] on b "Share Project URL" at bounding box center [768, 190] width 79 height 12
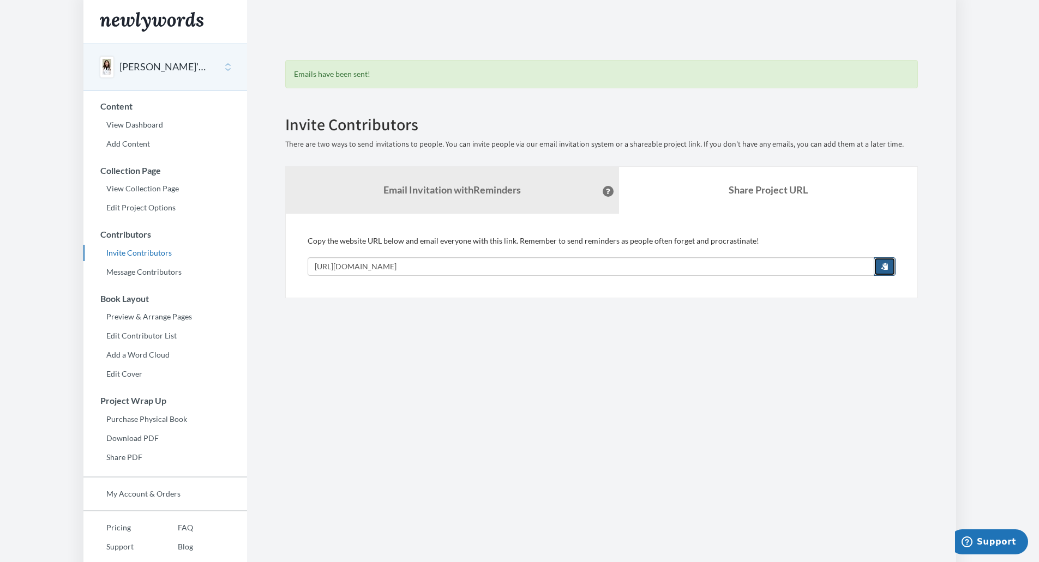
click at [884, 268] on span "button" at bounding box center [885, 266] width 8 height 8
click at [147, 123] on link "View Dashboard" at bounding box center [165, 125] width 164 height 16
